Goal: Transaction & Acquisition: Purchase product/service

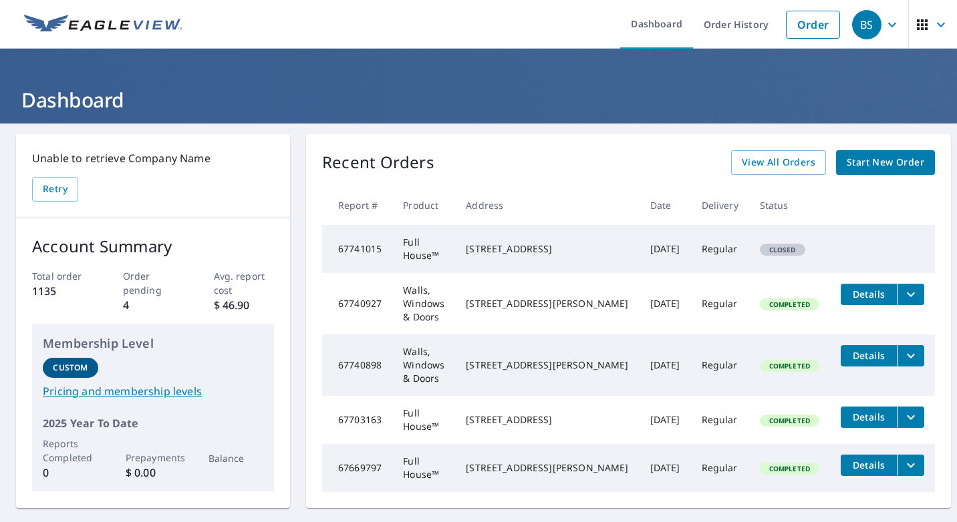
click at [897, 165] on span "Start New Order" at bounding box center [884, 162] width 77 height 17
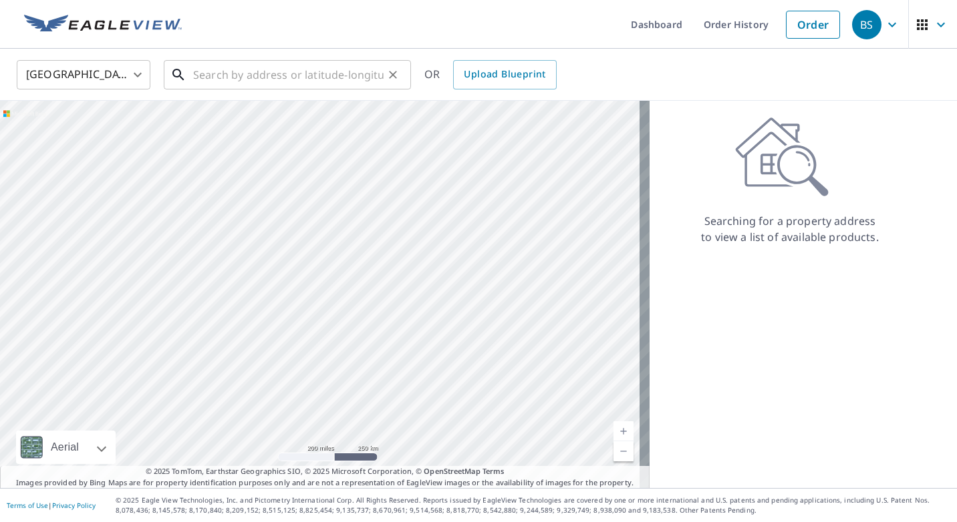
click at [226, 84] on input "text" at bounding box center [288, 74] width 190 height 37
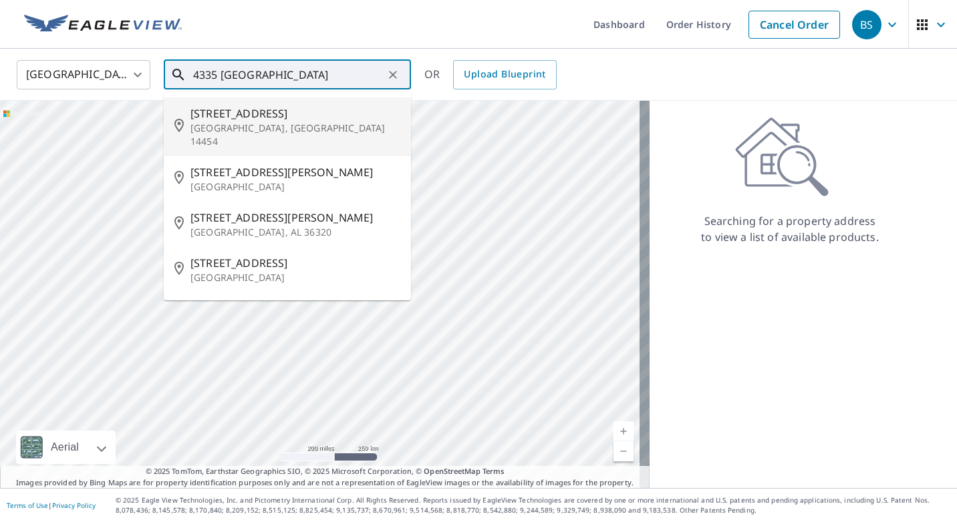
click at [303, 81] on input "4335 [GEOGRAPHIC_DATA]" at bounding box center [288, 74] width 190 height 37
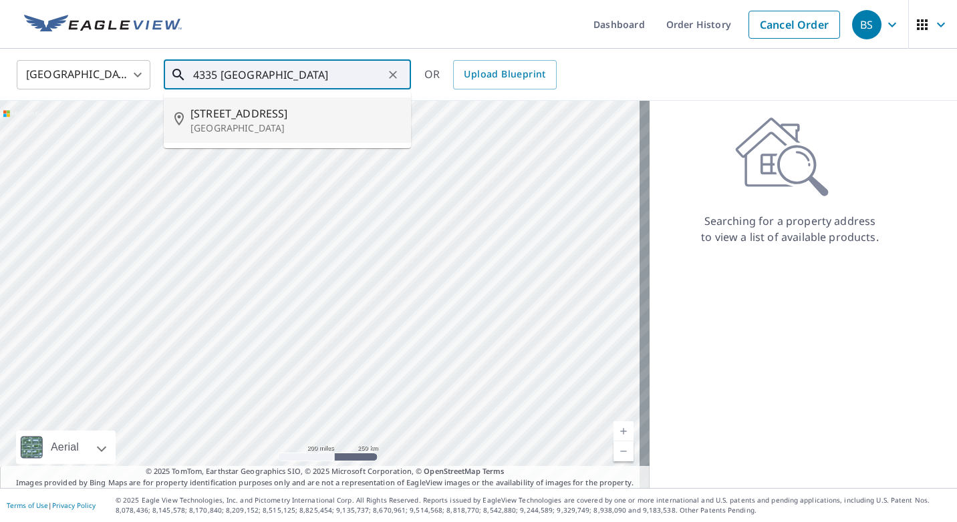
click at [274, 124] on p "[GEOGRAPHIC_DATA]" at bounding box center [295, 128] width 210 height 13
type input "[STREET_ADDRESS]"
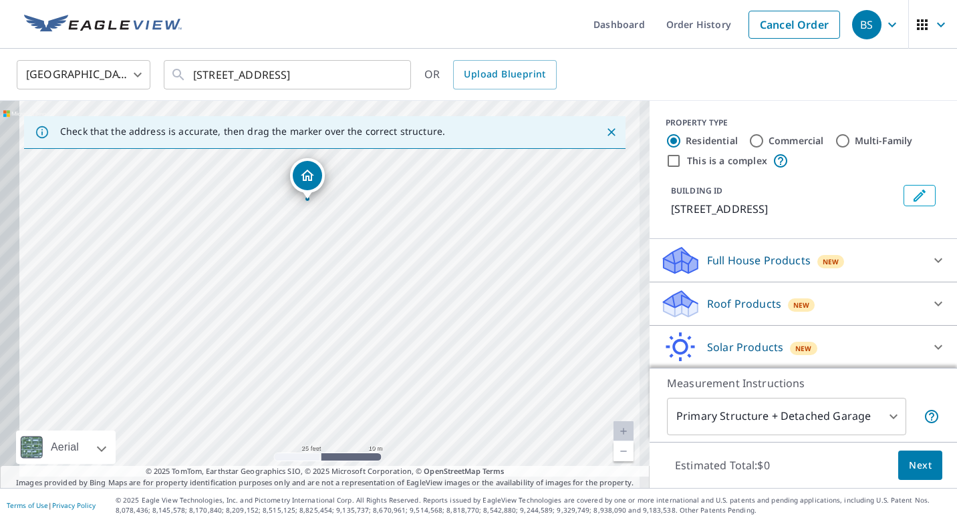
drag, startPoint x: 306, startPoint y: 296, endPoint x: 587, endPoint y: 230, distance: 288.3
click at [587, 230] on div "[STREET_ADDRESS]" at bounding box center [324, 294] width 649 height 387
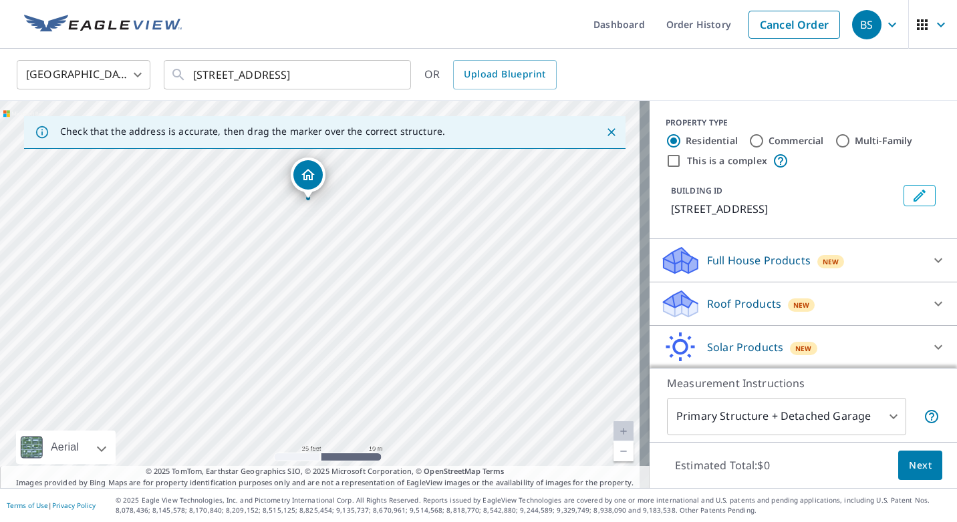
click at [738, 312] on p "Roof Products" at bounding box center [744, 304] width 74 height 16
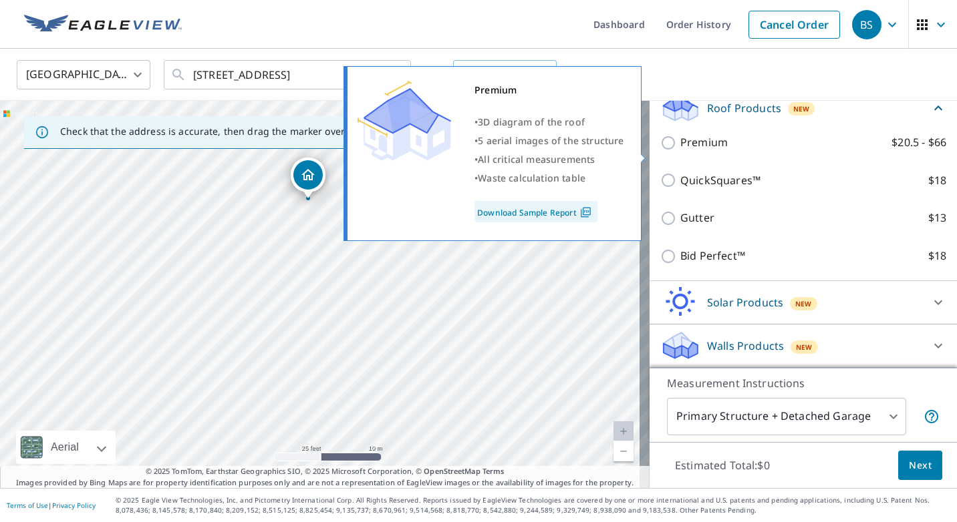
click at [660, 151] on input "Premium $20.5 - $66" at bounding box center [670, 143] width 20 height 16
checkbox input "true"
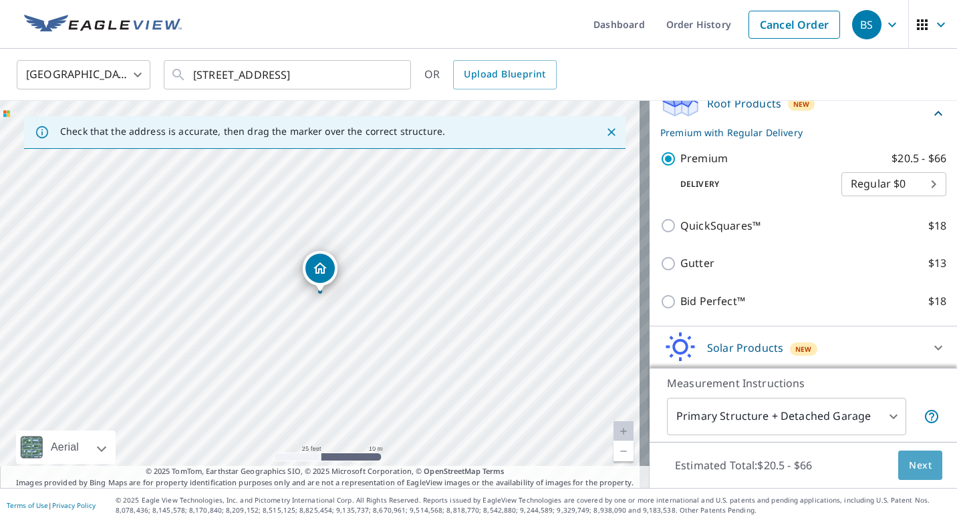
click at [909, 462] on span "Next" at bounding box center [920, 466] width 23 height 17
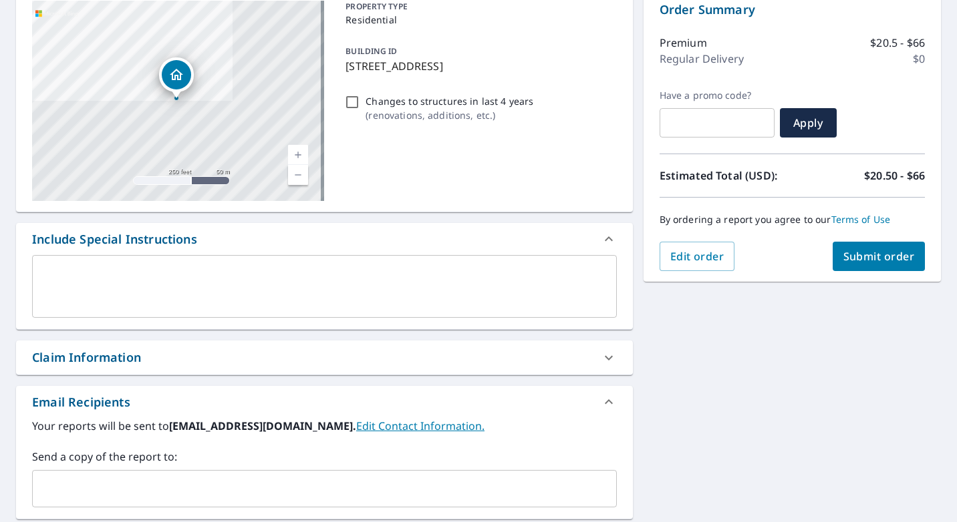
scroll to position [200, 0]
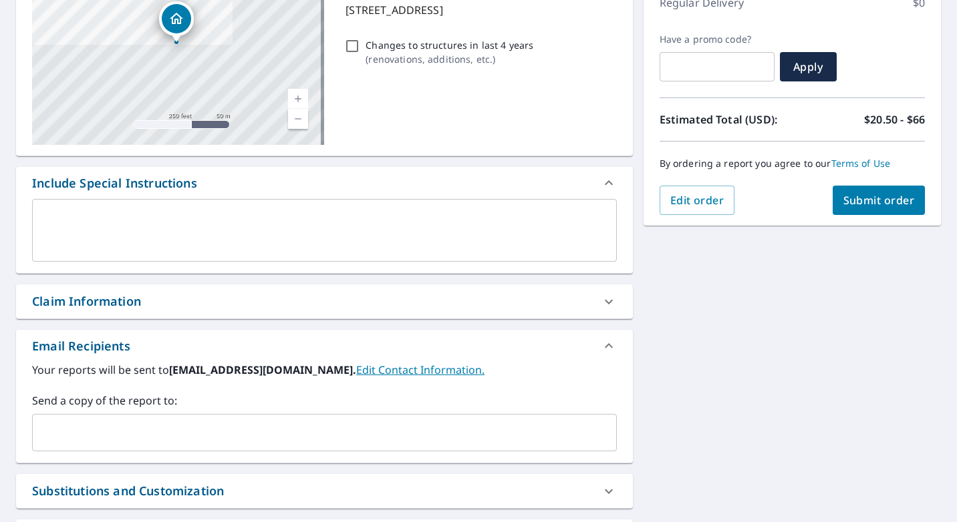
click at [95, 418] on div "​" at bounding box center [324, 432] width 585 height 37
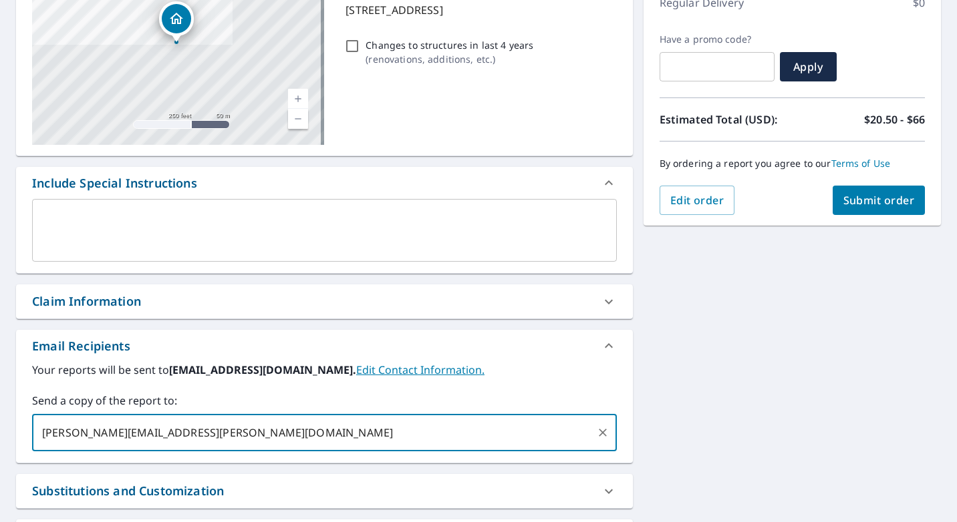
type input "[PERSON_NAME][EMAIL_ADDRESS][PERSON_NAME][DOMAIN_NAME]"
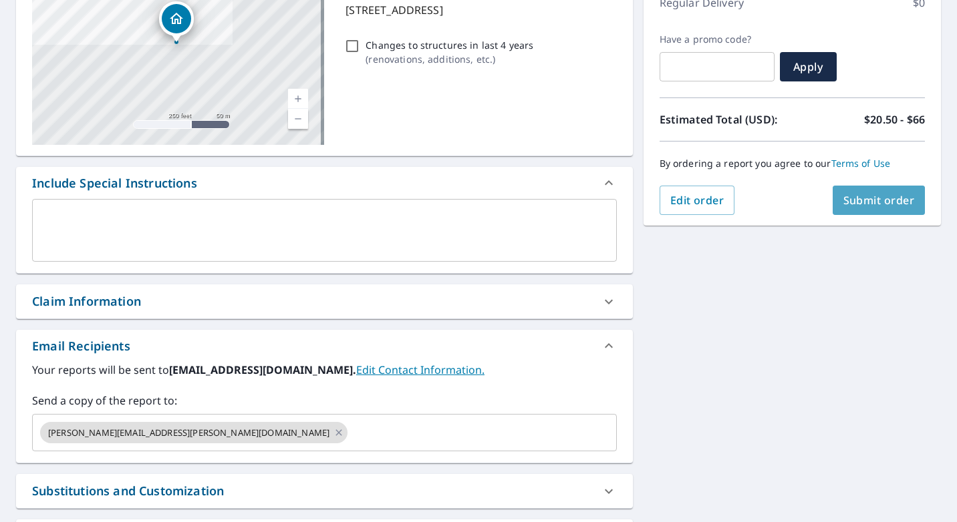
click at [890, 205] on span "Submit order" at bounding box center [878, 200] width 71 height 15
